Goal: Transaction & Acquisition: Purchase product/service

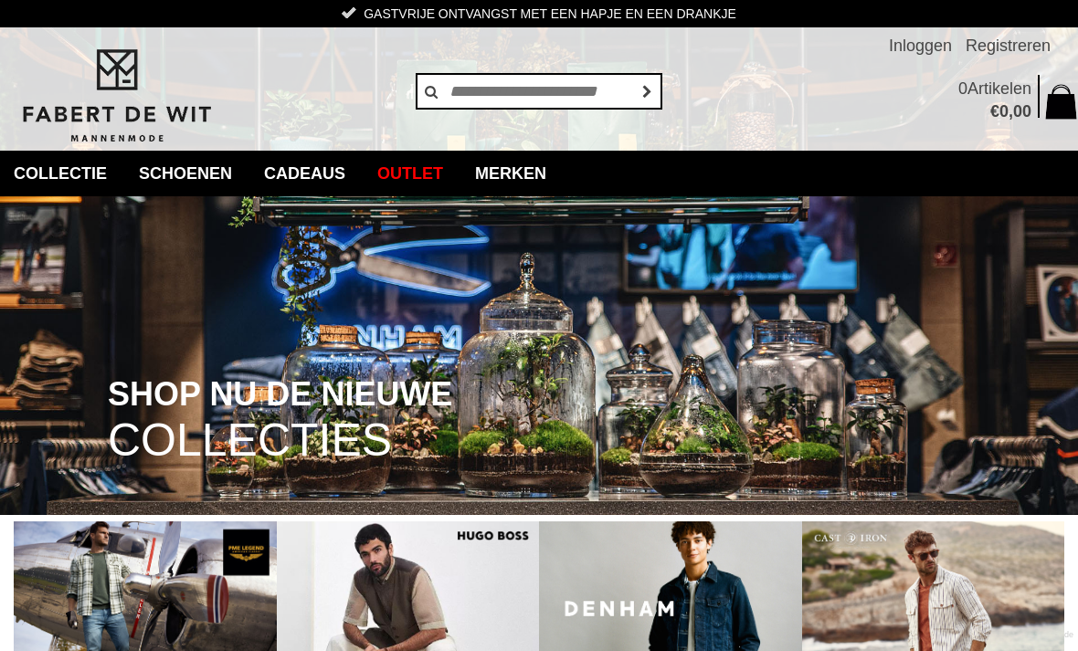
click at [557, 176] on link "Merken" at bounding box center [510, 174] width 99 height 46
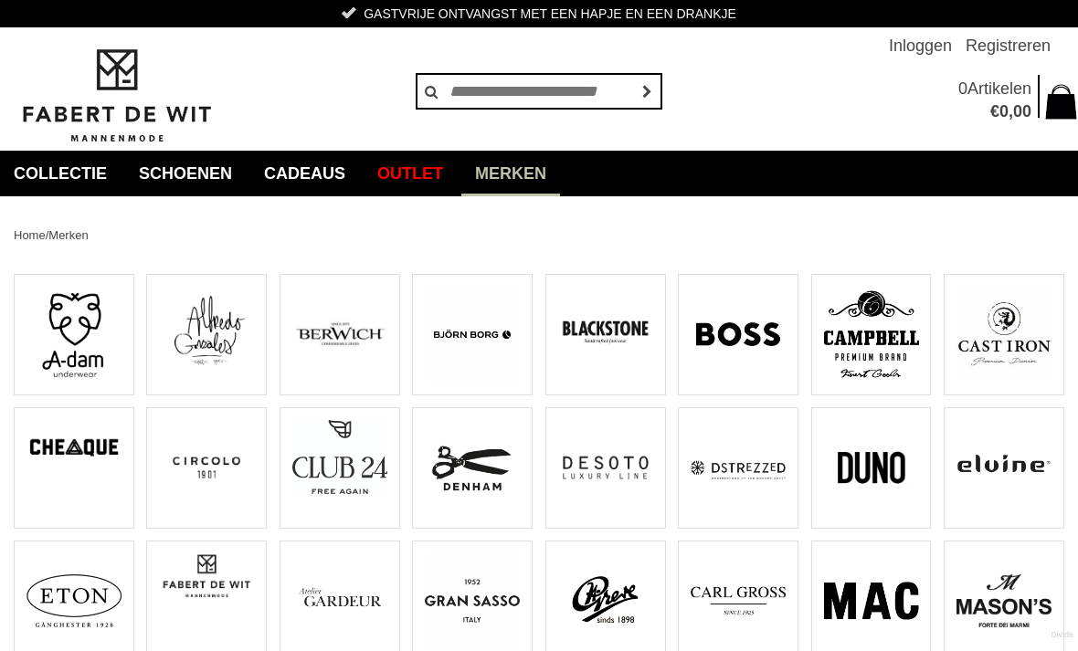
click at [1009, 354] on img at bounding box center [1003, 334] width 95 height 95
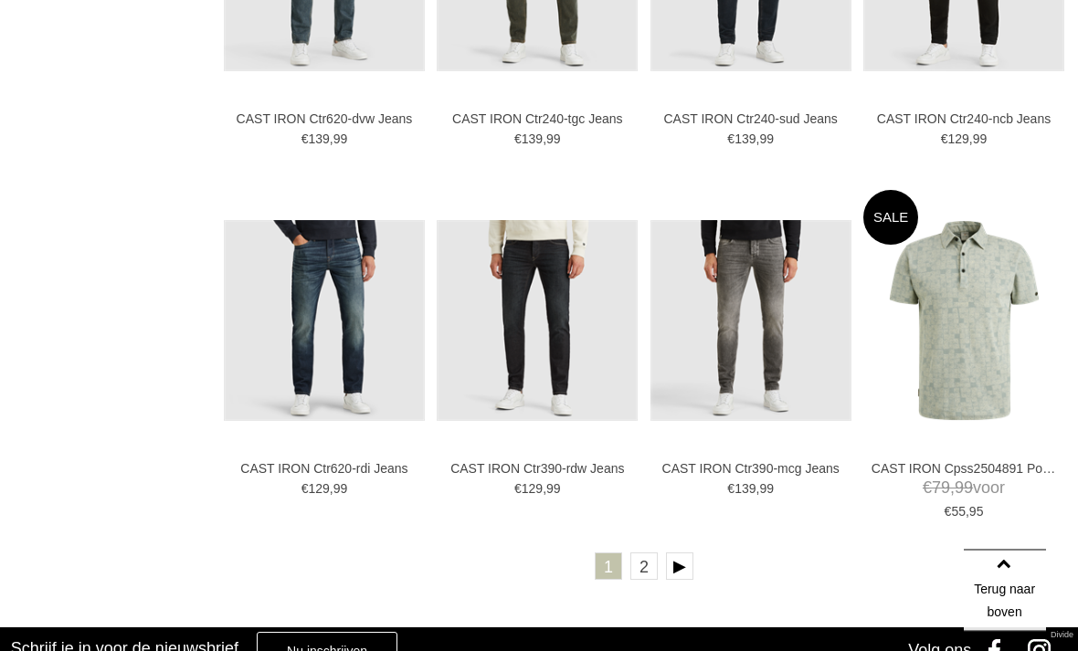
scroll to position [3303, 0]
click at [682, 564] on link at bounding box center [679, 566] width 27 height 27
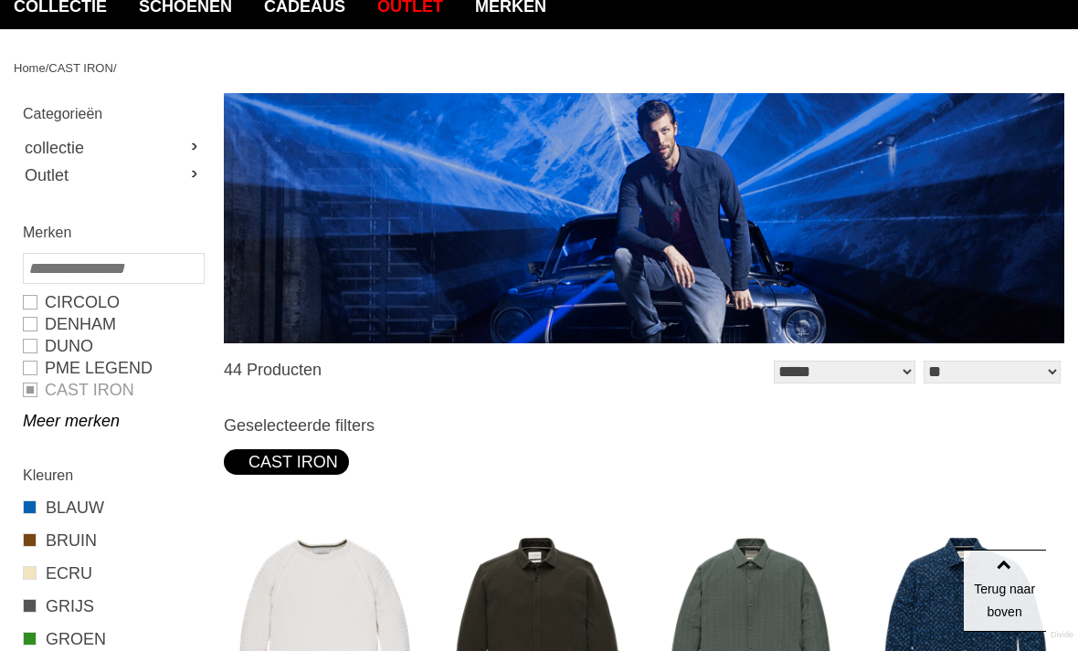
scroll to position [166, 0]
